Goal: Browse casually

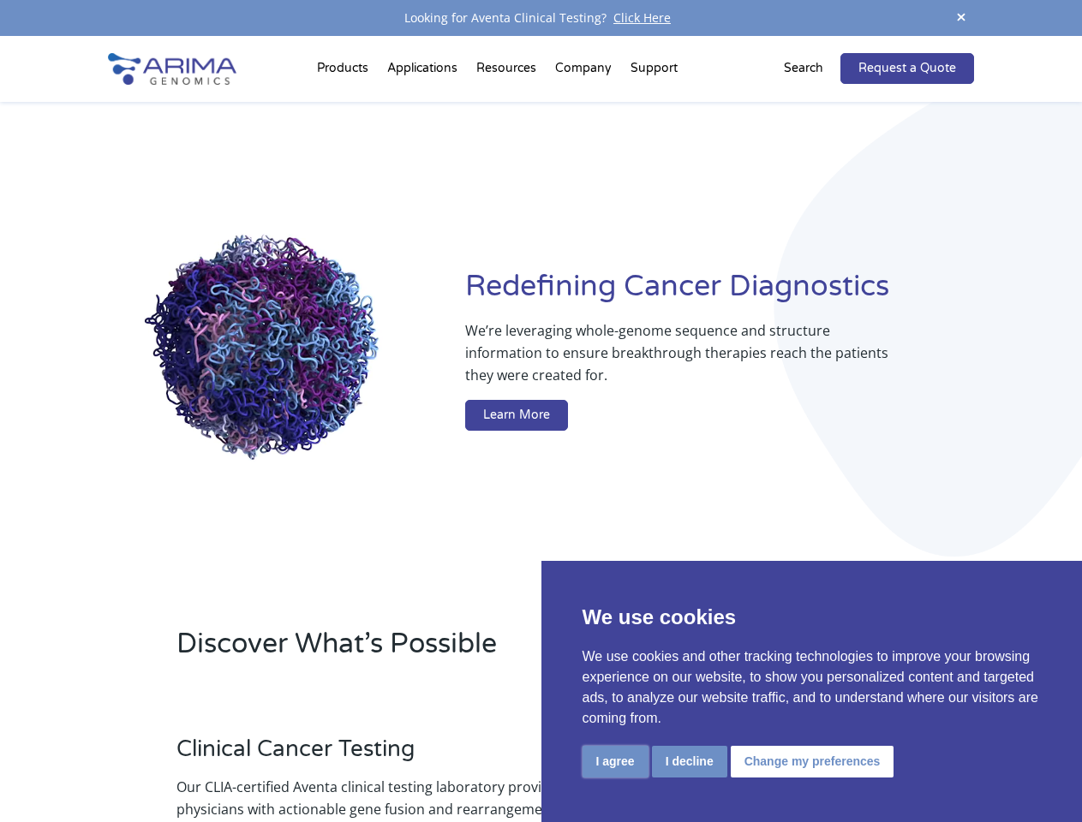
click at [615, 762] on button "I agree" at bounding box center [615, 762] width 66 height 32
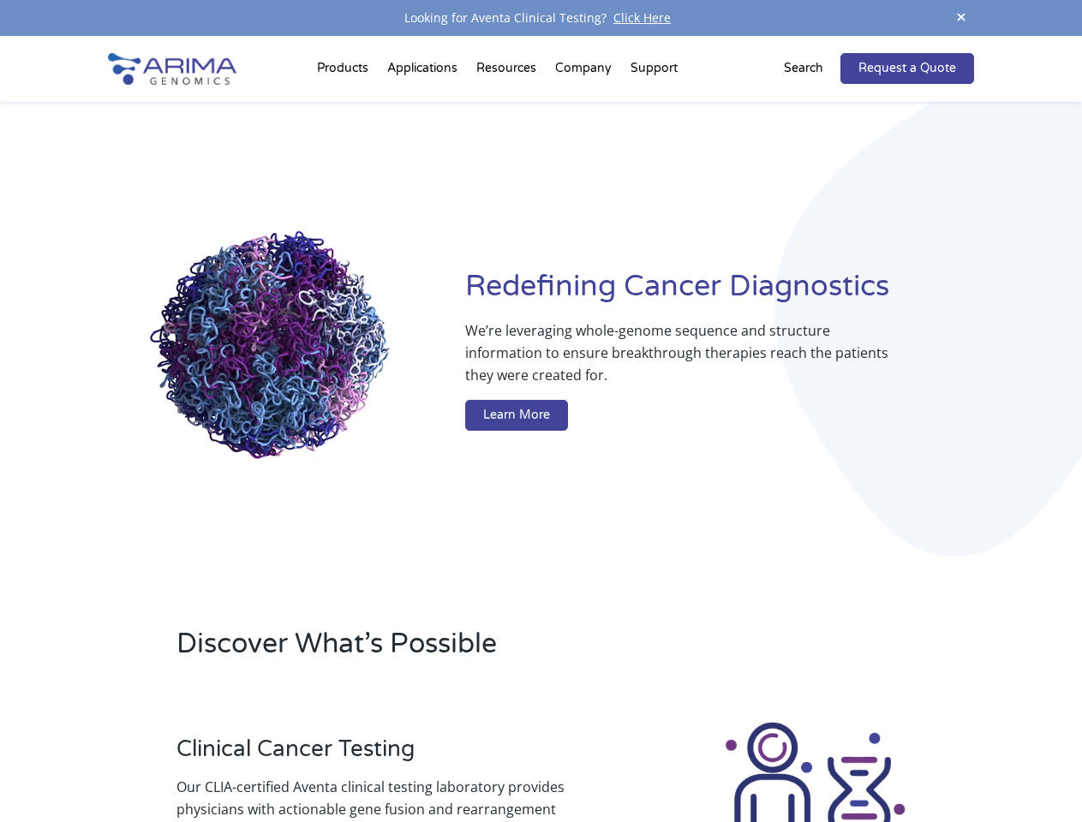
click at [689, 762] on div at bounding box center [815, 815] width 318 height 190
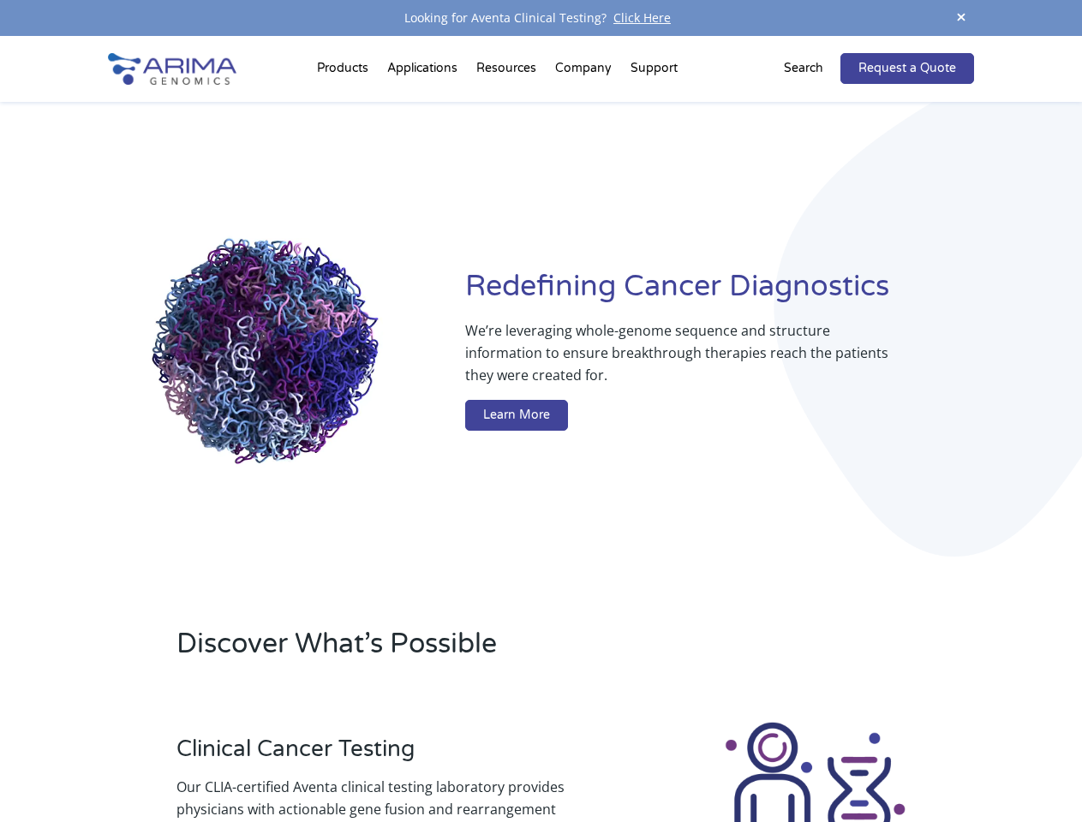
click at [809, 762] on img at bounding box center [815, 815] width 190 height 190
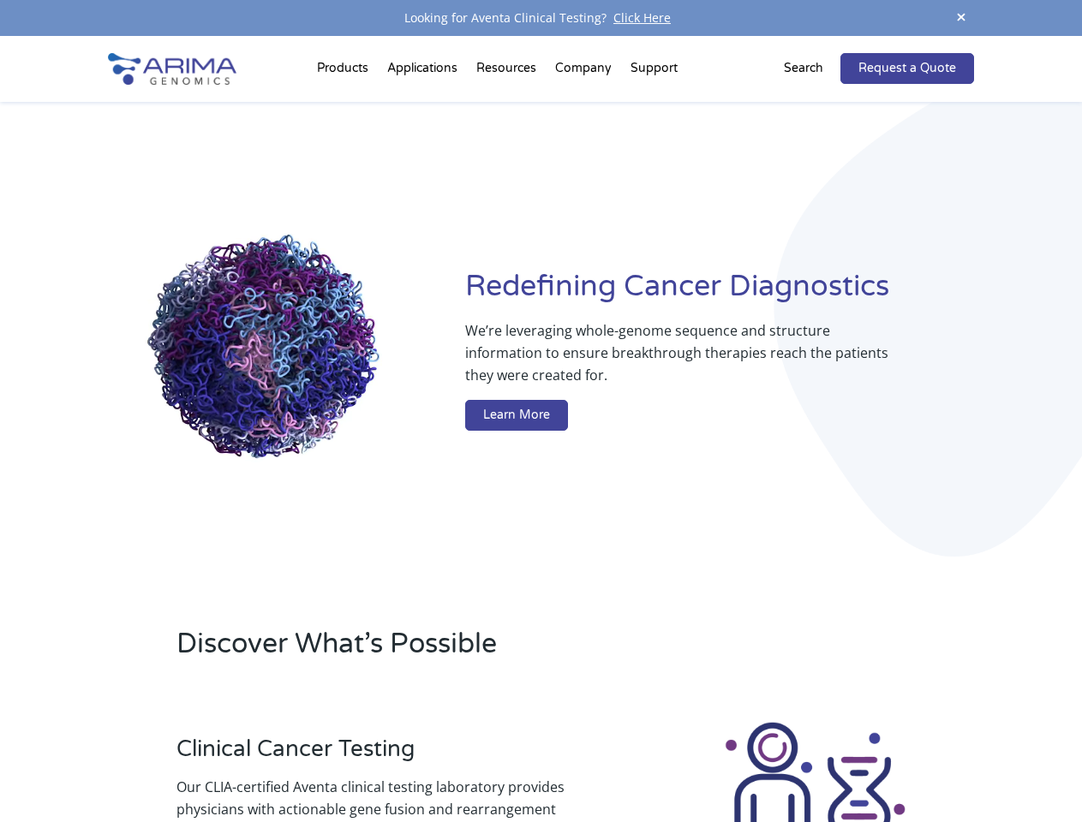
click at [961, 18] on span at bounding box center [961, 18] width 26 height 23
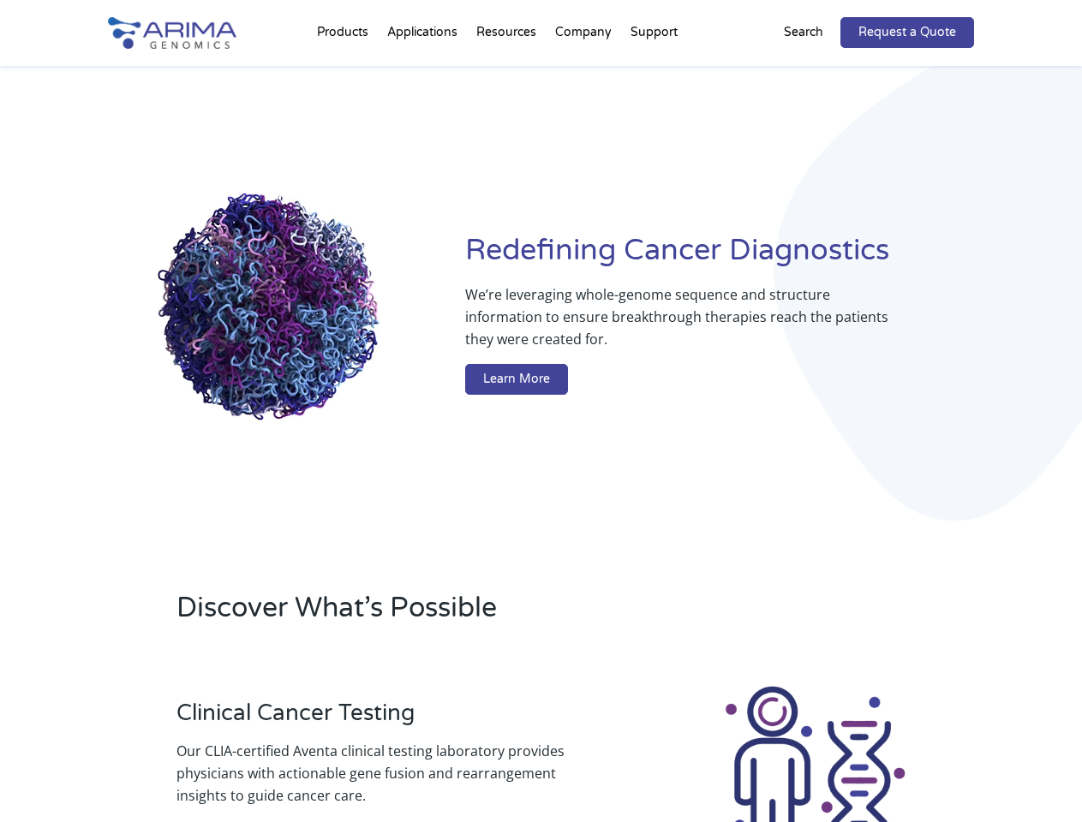
click at [345, 72] on div "Redefining [MEDICAL_DATA] Diagnostics We’re leveraging whole-genome sequence an…" at bounding box center [540, 317] width 865 height 502
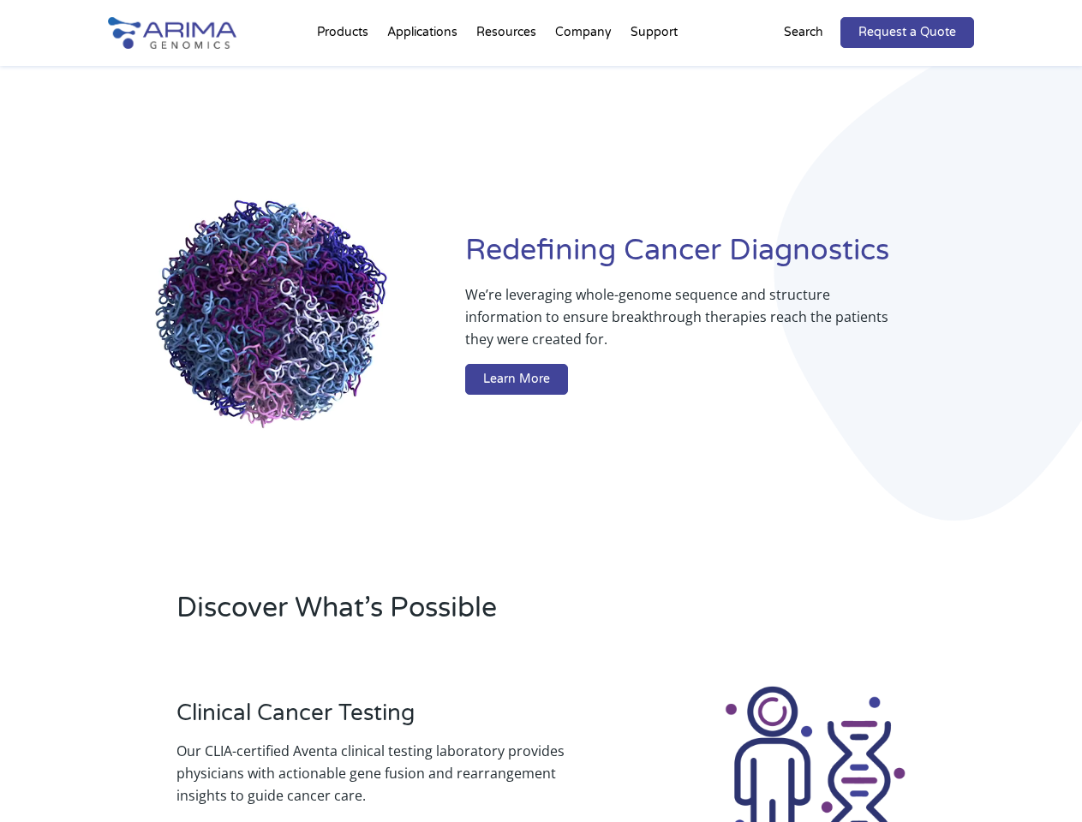
click at [508, 72] on div "Redefining [MEDICAL_DATA] Diagnostics We’re leveraging whole-genome sequence an…" at bounding box center [540, 317] width 865 height 502
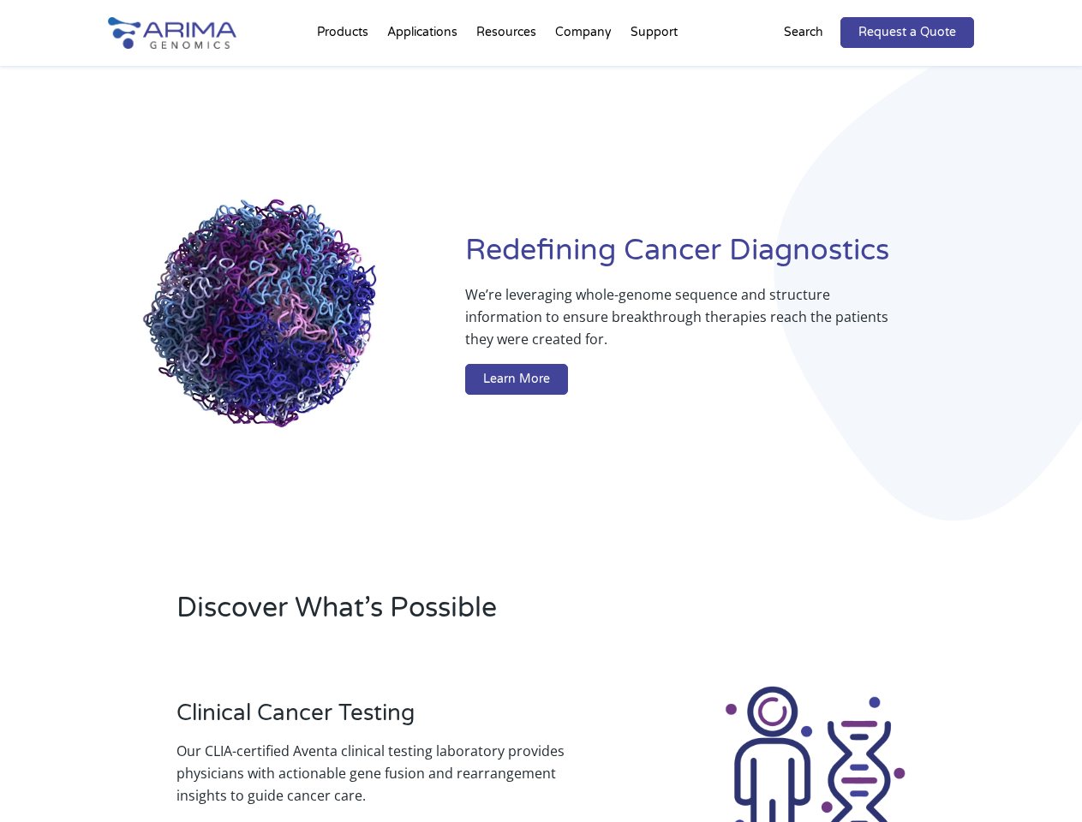
click at [584, 72] on div "Redefining [MEDICAL_DATA] Diagnostics We’re leveraging whole-genome sequence an…" at bounding box center [540, 317] width 865 height 502
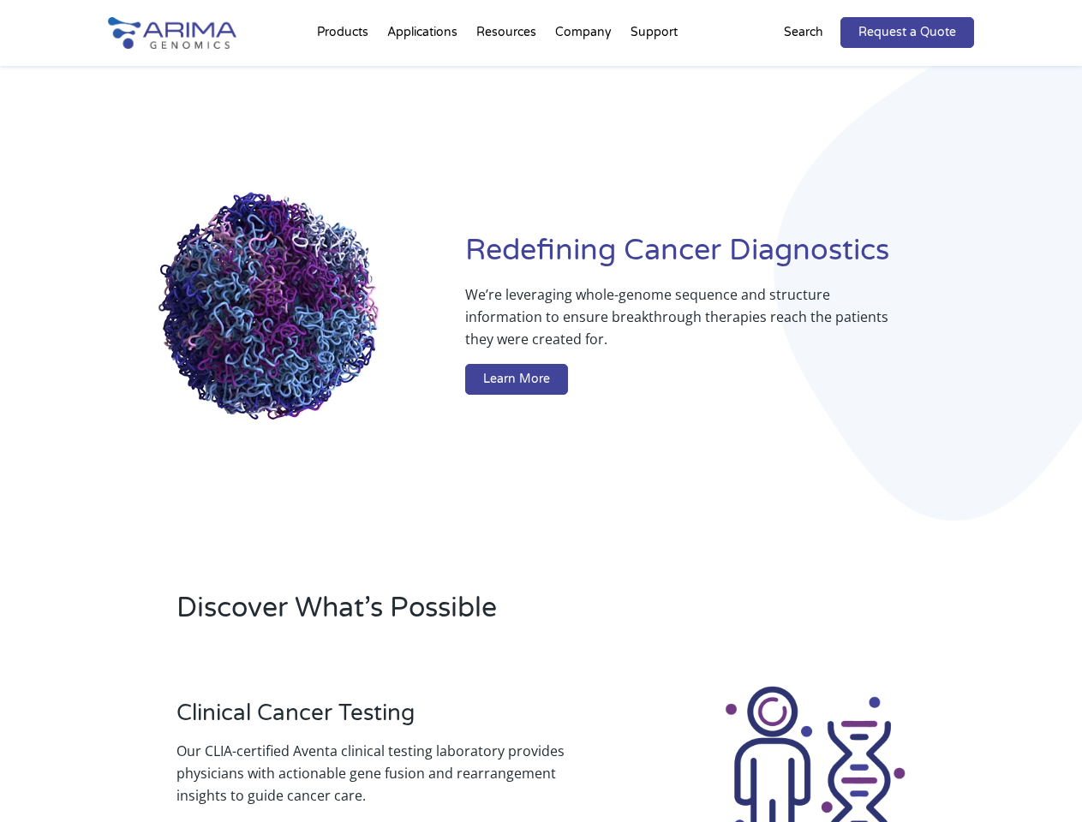
click at [654, 72] on div "Redefining [MEDICAL_DATA] Diagnostics We’re leveraging whole-genome sequence an…" at bounding box center [540, 317] width 865 height 502
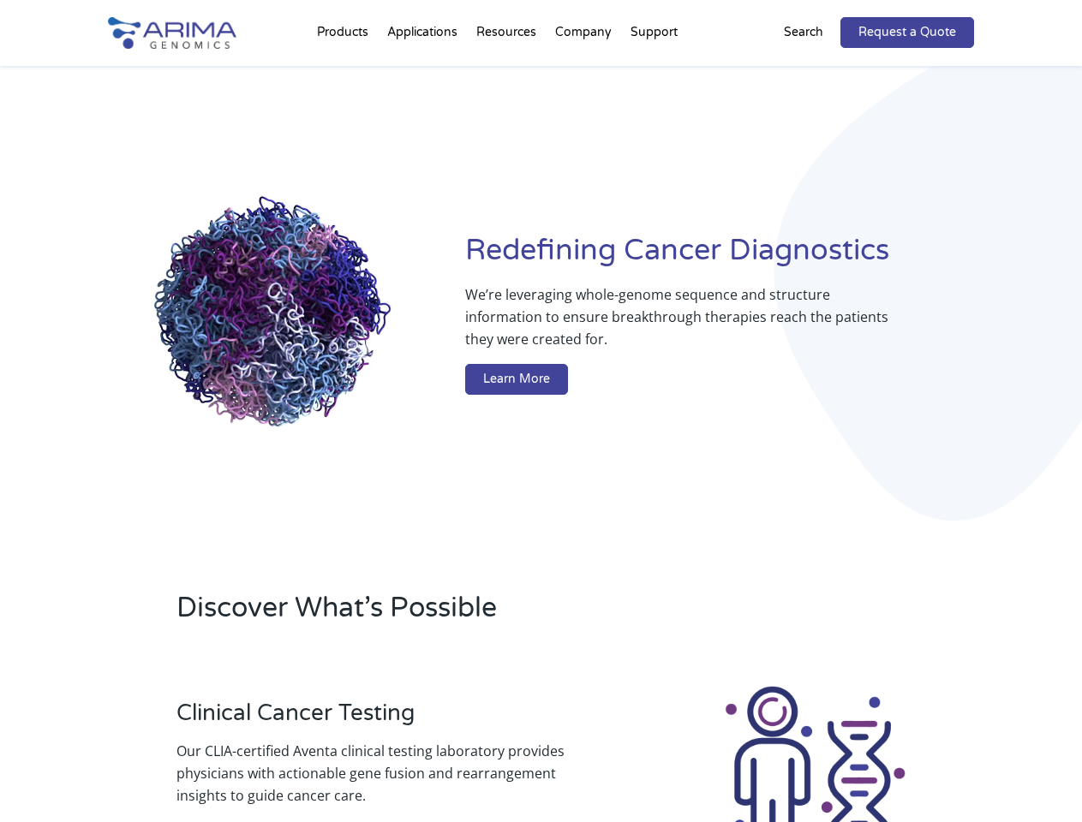
click at [814, 69] on div "Redefining [MEDICAL_DATA] Diagnostics We’re leveraging whole-genome sequence an…" at bounding box center [540, 317] width 865 height 502
